Goal: Task Accomplishment & Management: Manage account settings

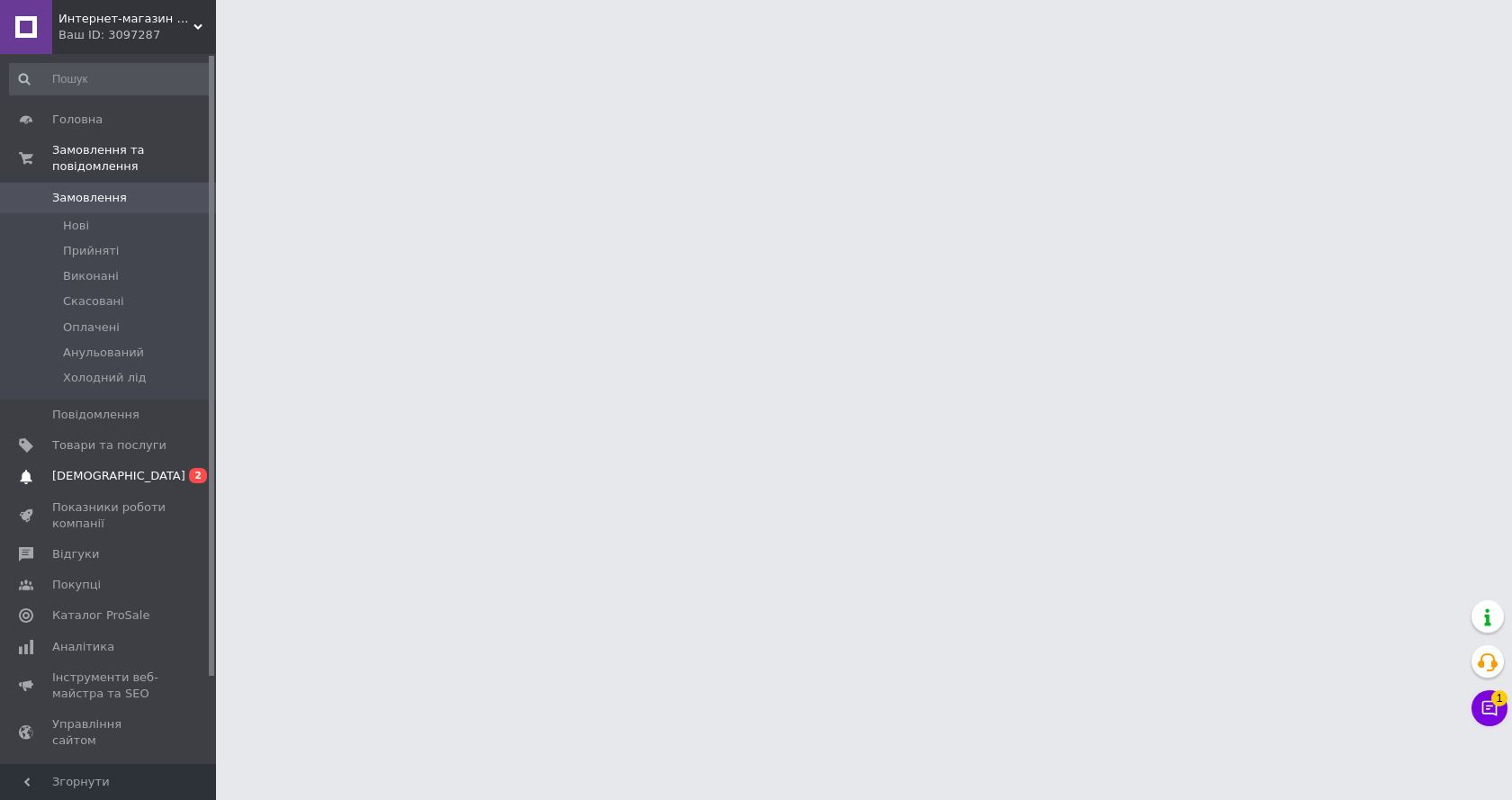
click at [131, 468] on span "[DEMOGRAPHIC_DATA]" at bounding box center [109, 476] width 114 height 16
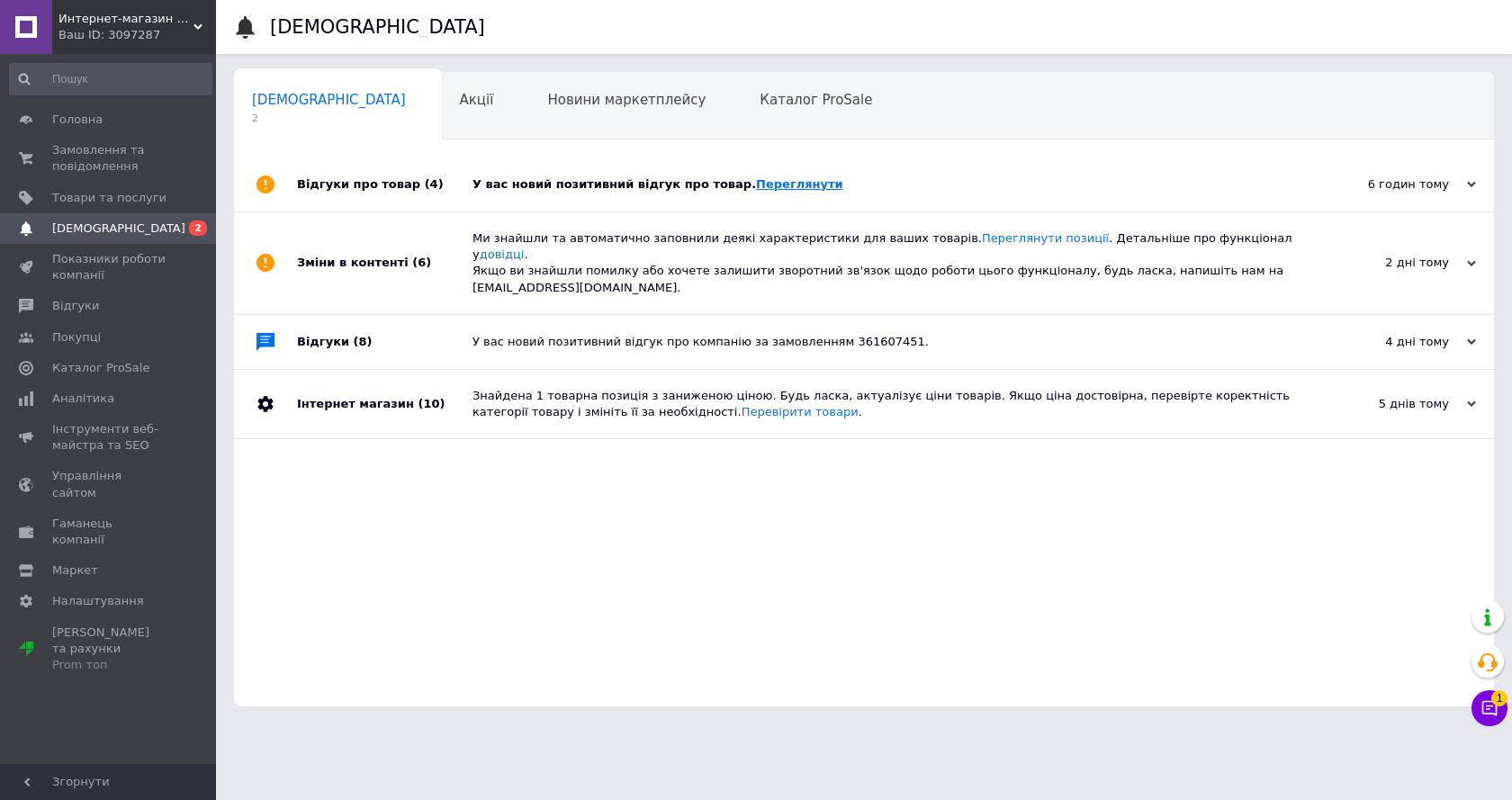
click at [763, 182] on link "Переглянути" at bounding box center [799, 184] width 88 height 14
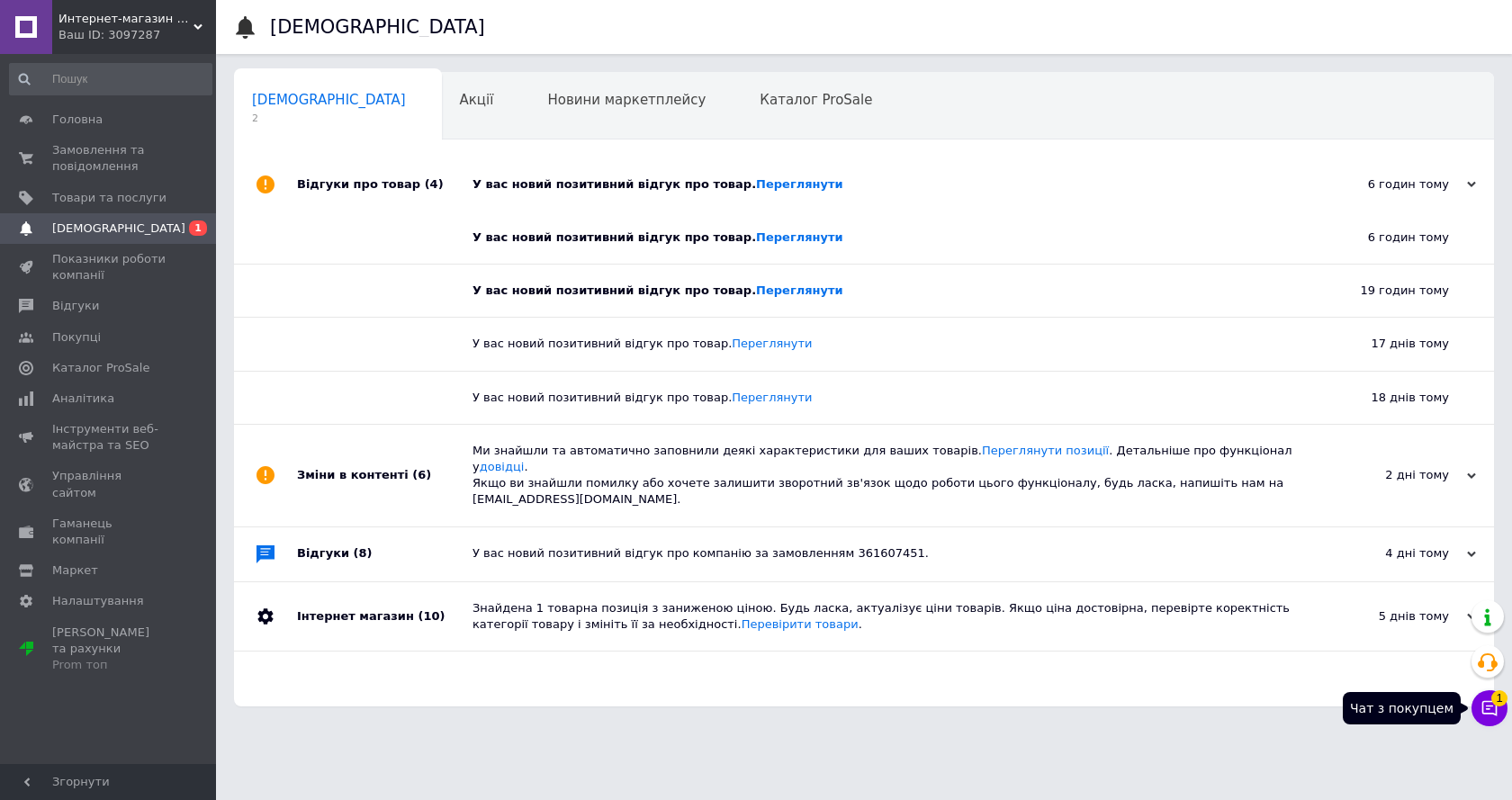
click at [1496, 700] on span "1" at bounding box center [1499, 698] width 16 height 16
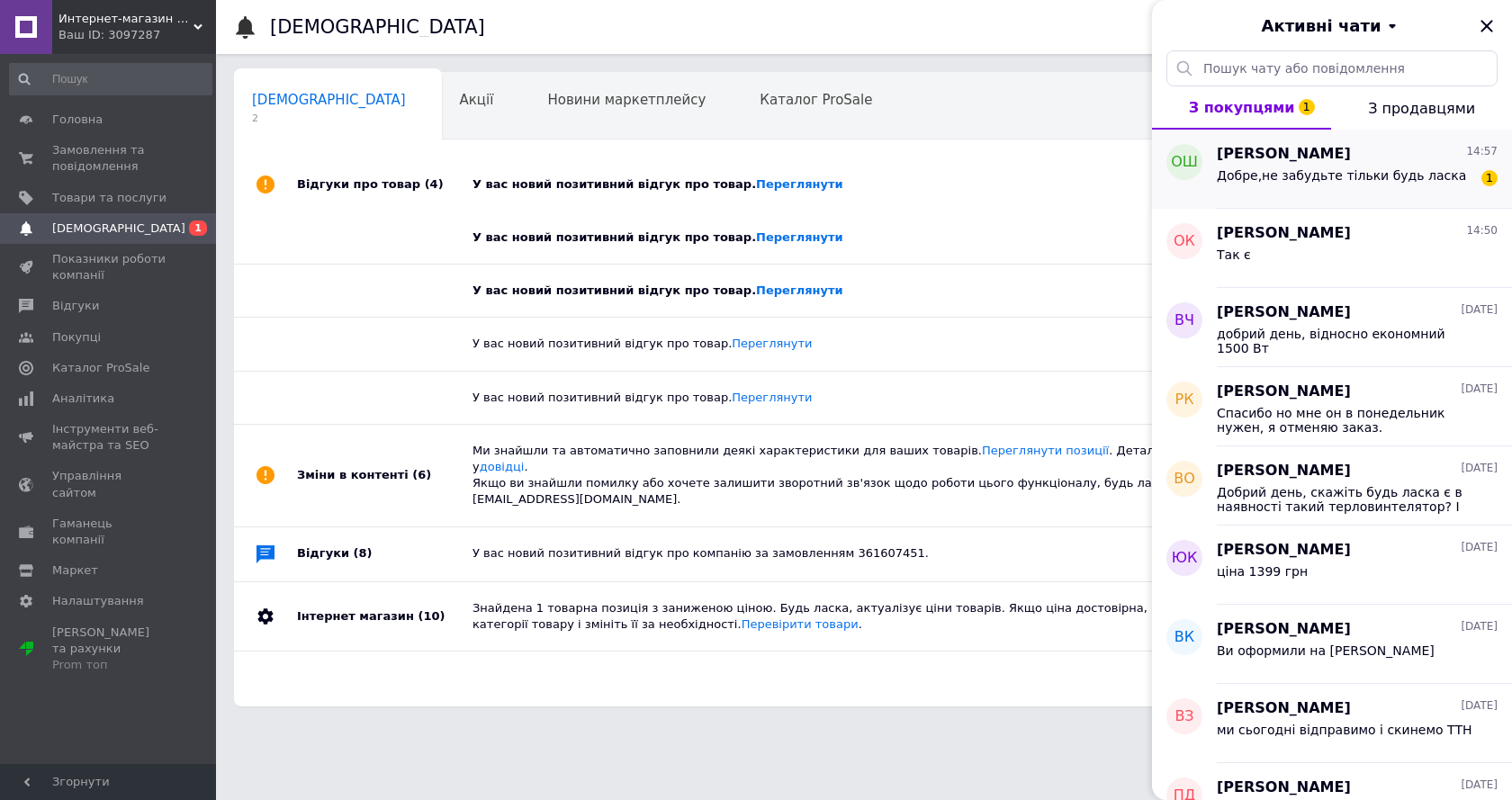
click at [1244, 165] on div "Добре,не забудьте тільки будь ласка 1" at bounding box center [1356, 178] width 281 height 29
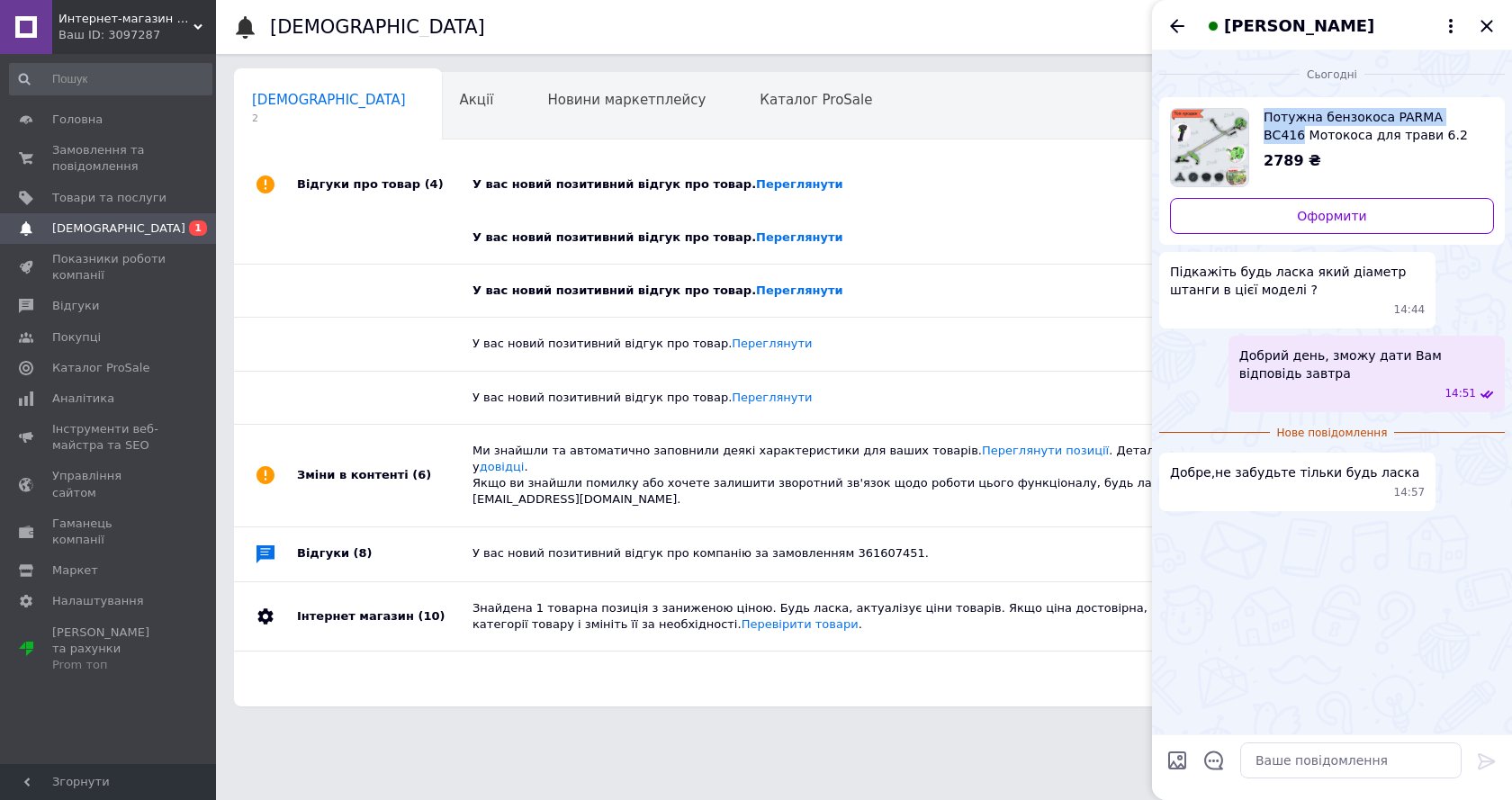
copy span "Потужна бензокоса PARMA ВС416"
drag, startPoint x: 1281, startPoint y: 108, endPoint x: 1483, endPoint y: 104, distance: 202.0
click at [1483, 104] on div "Потужна бензокоса PARMA ВС416 Мотокоса для трави 6.2 к. з бензиновим тример-кос…" at bounding box center [1332, 171] width 346 height 148
click at [1287, 764] on textarea at bounding box center [1350, 761] width 222 height 36
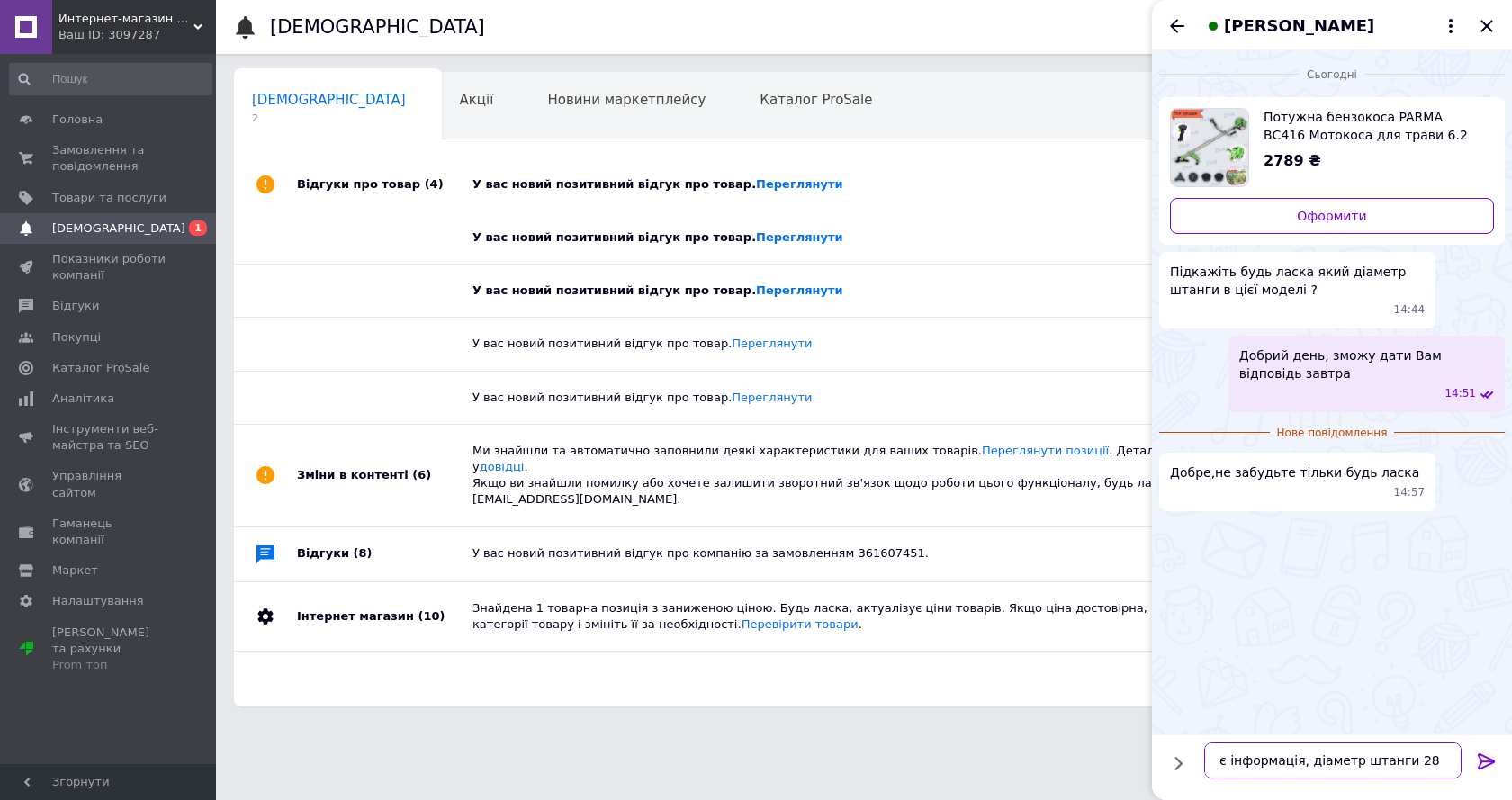
type textarea "є інформація, діаметр штанги 28 мм"
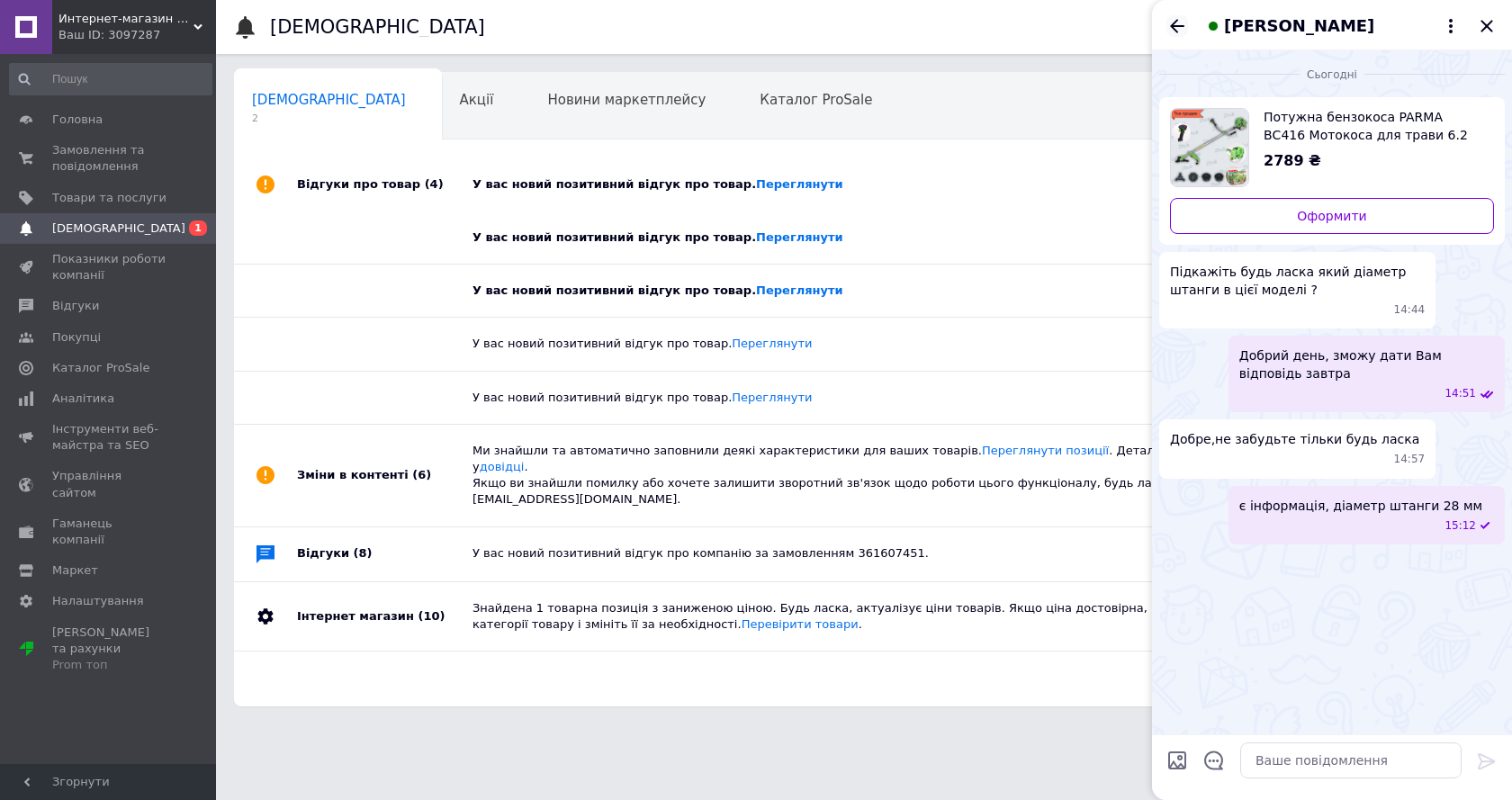
click at [1179, 24] on icon "Назад" at bounding box center [1177, 27] width 22 height 22
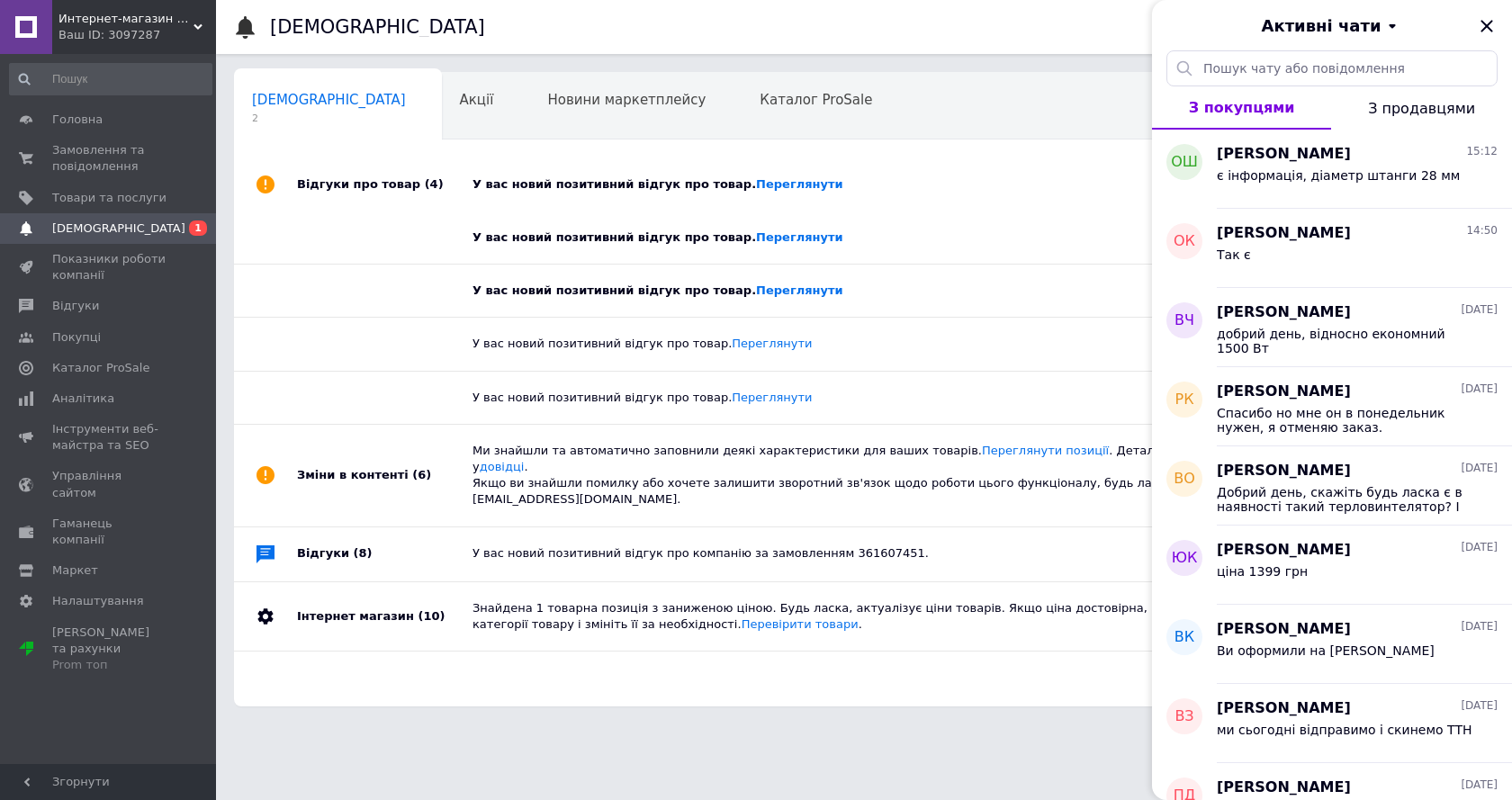
drag, startPoint x: 1484, startPoint y: 16, endPoint x: 1430, endPoint y: 82, distance: 85.3
click at [1484, 25] on icon "Закрити" at bounding box center [1486, 27] width 22 height 22
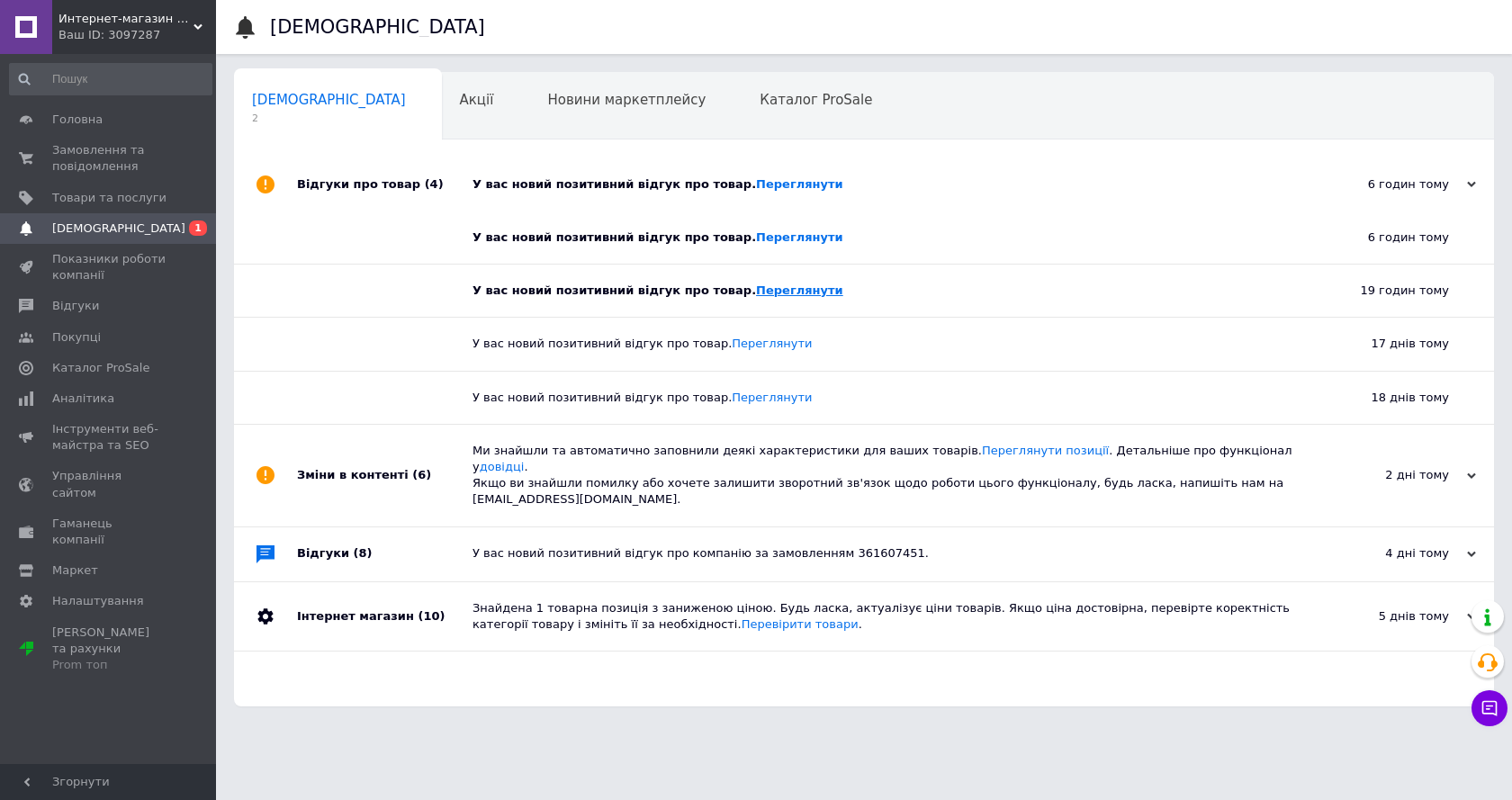
click at [756, 295] on link "Переглянути" at bounding box center [799, 291] width 88 height 14
